Goal: Transaction & Acquisition: Purchase product/service

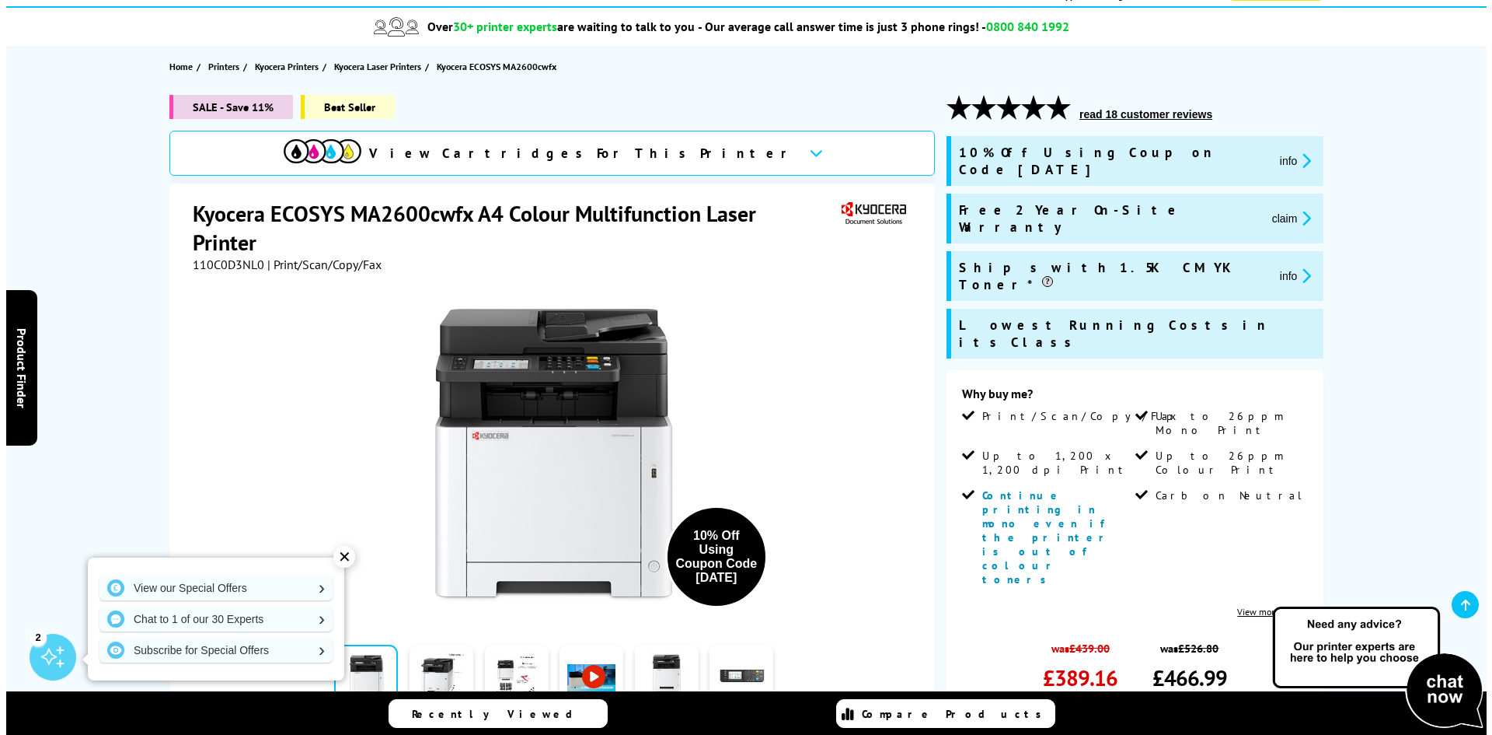
scroll to position [155, 0]
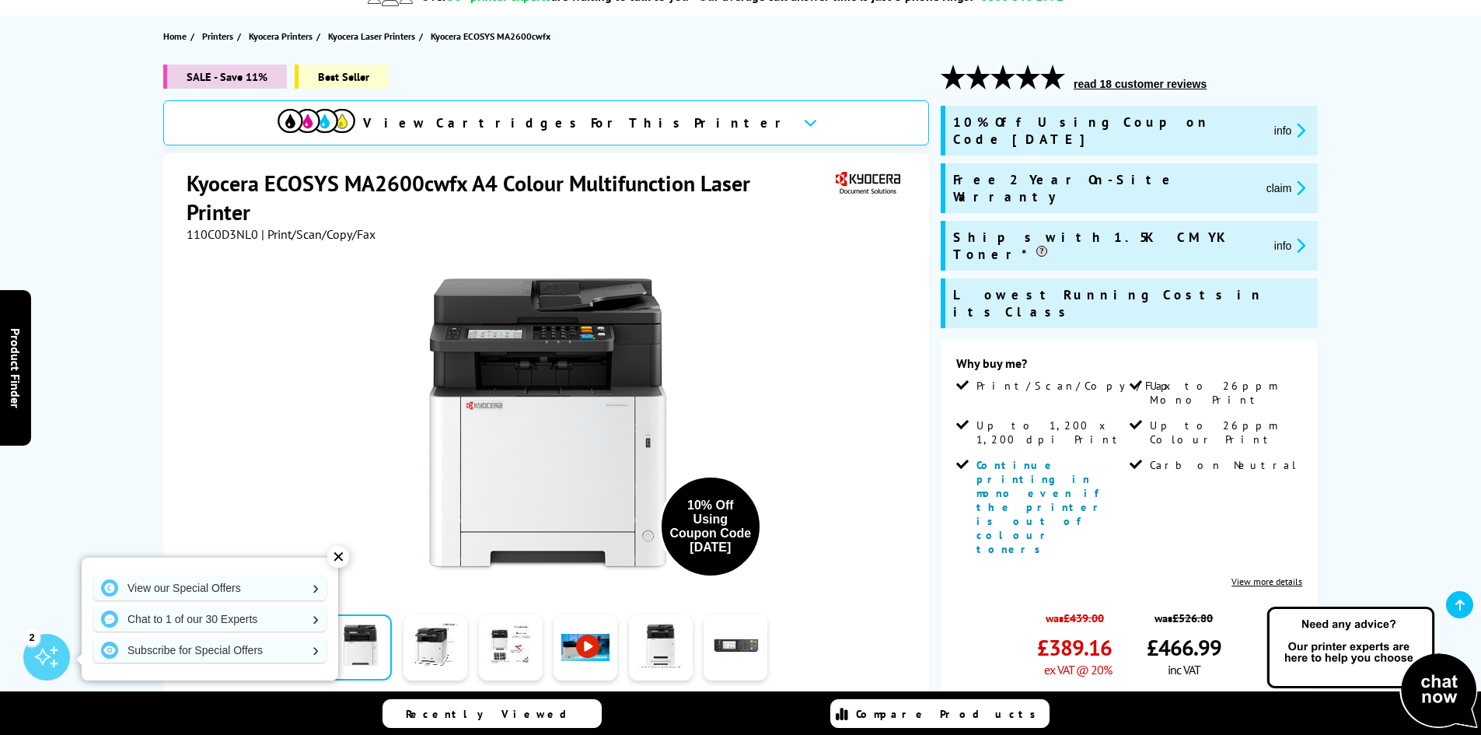
click at [1124, 693] on link "Add to Basket" at bounding box center [1129, 715] width 346 height 45
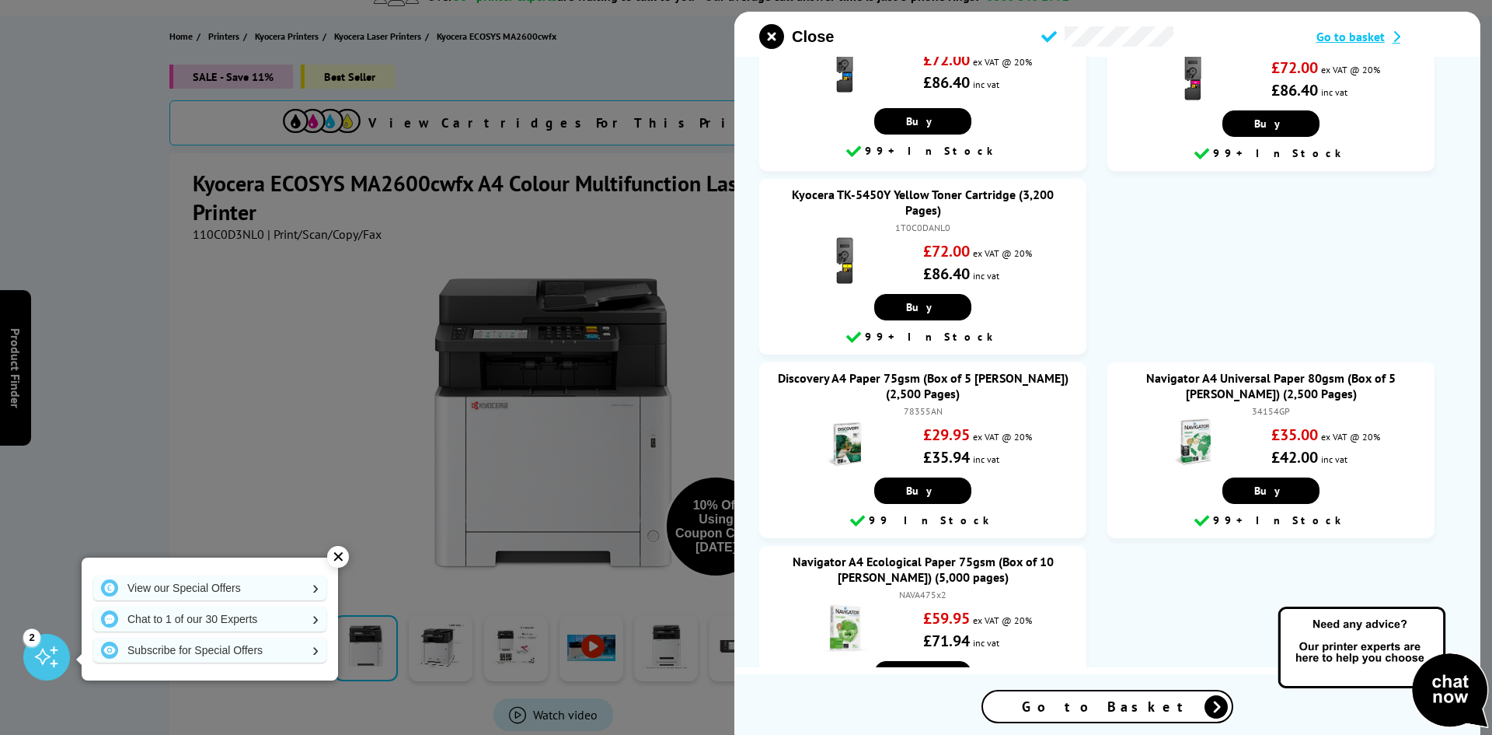
scroll to position [311, 0]
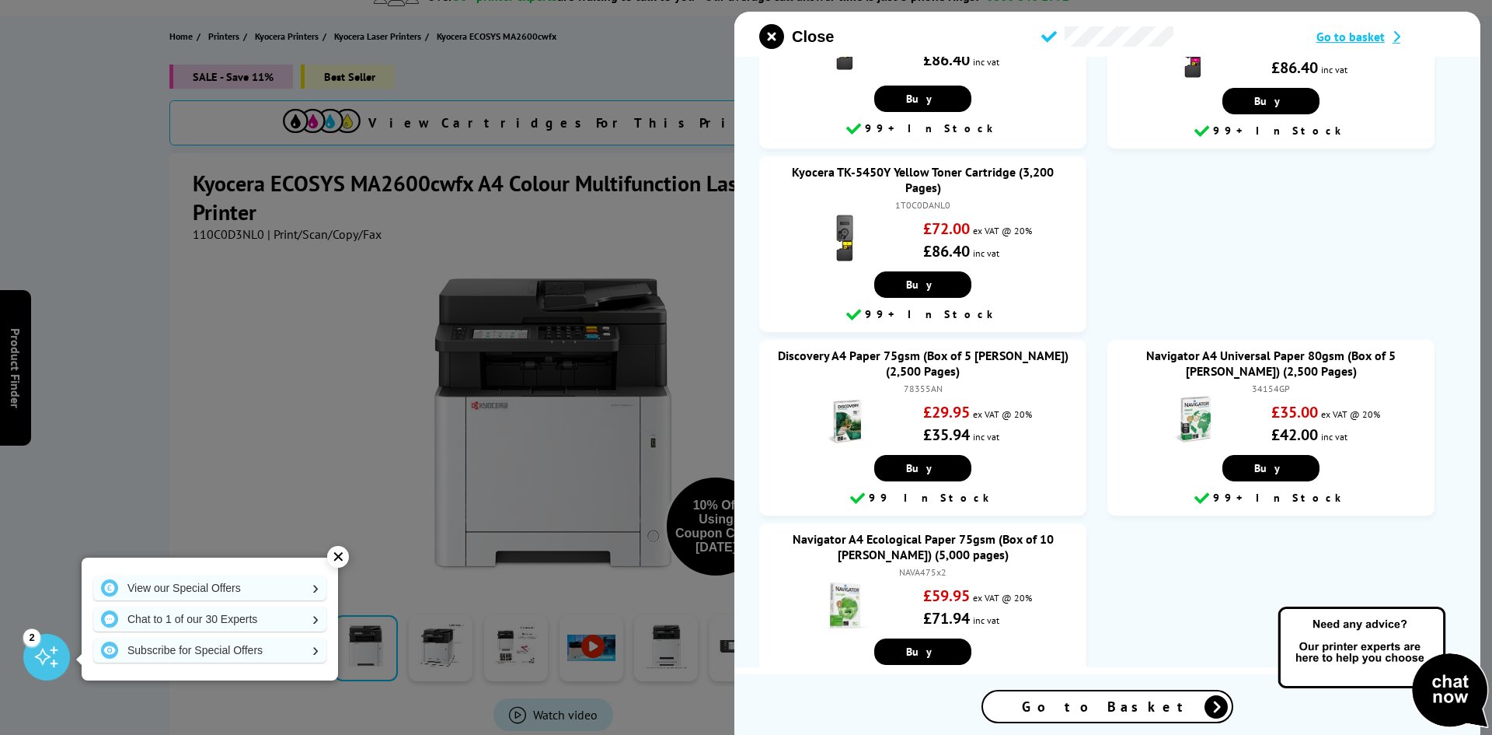
click at [1116, 699] on span "Go to Basket" at bounding box center [1107, 706] width 171 height 18
